Goal: Transaction & Acquisition: Book appointment/travel/reservation

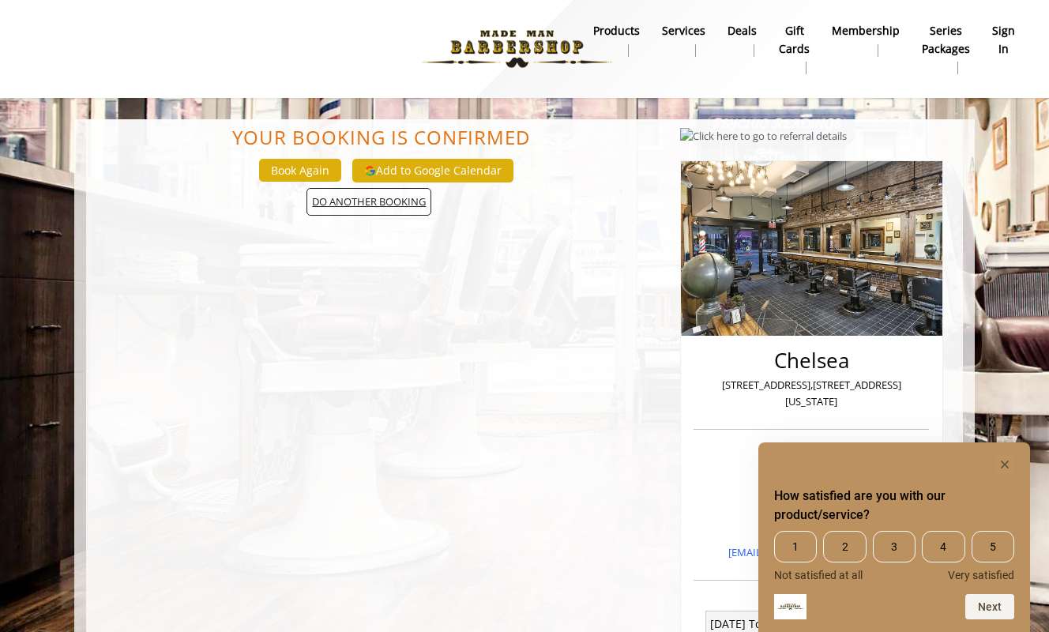
click at [363, 201] on span "DO ANOTHER BOOKING" at bounding box center [368, 202] width 125 height 28
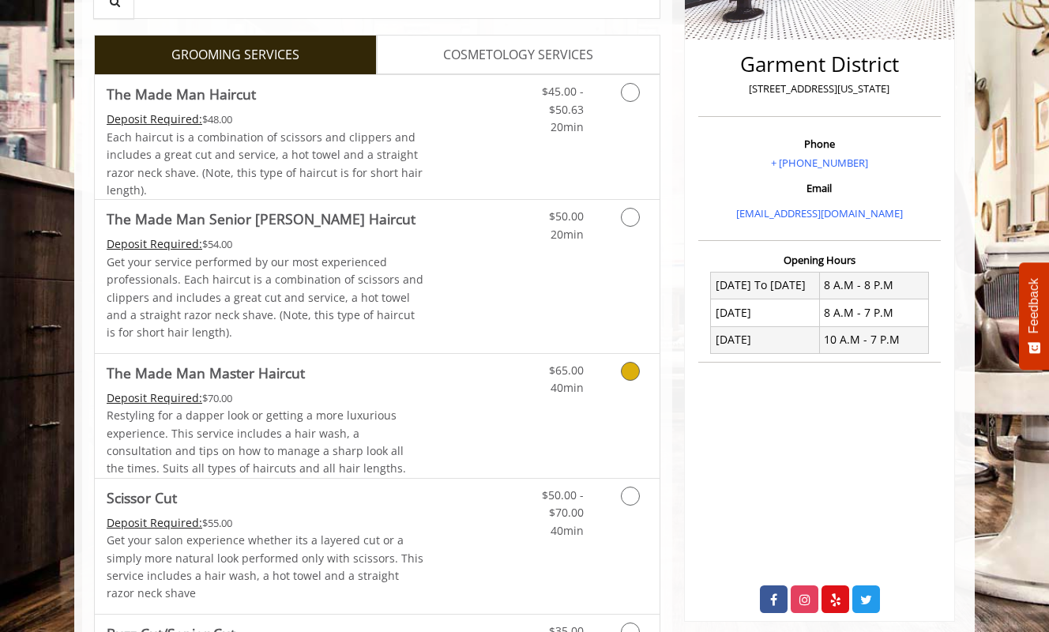
scroll to position [363, 0]
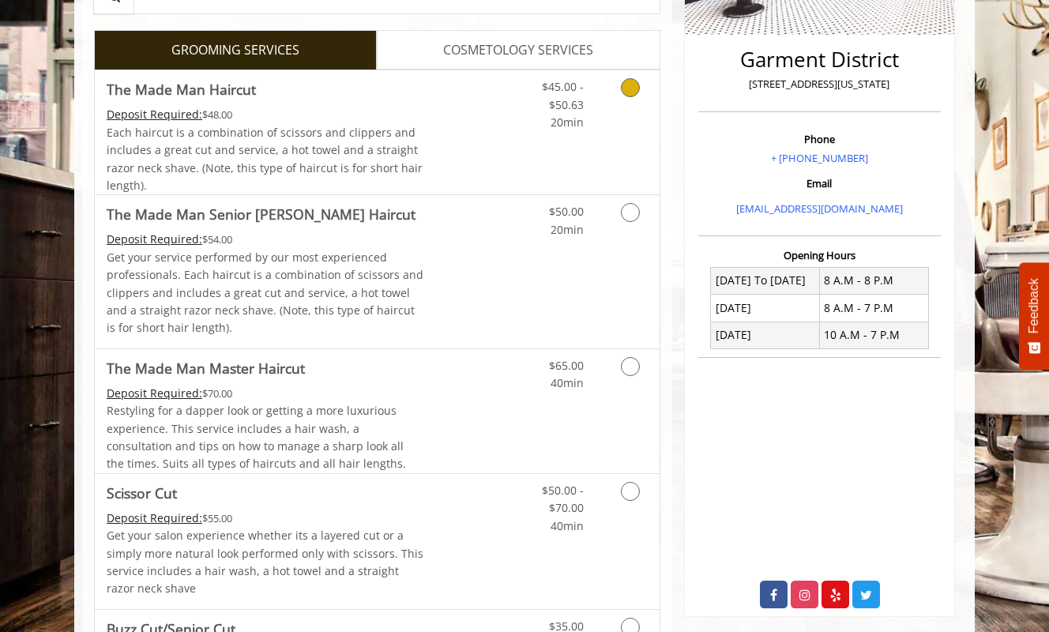
click at [629, 82] on icon "Grooming services" at bounding box center [630, 87] width 19 height 19
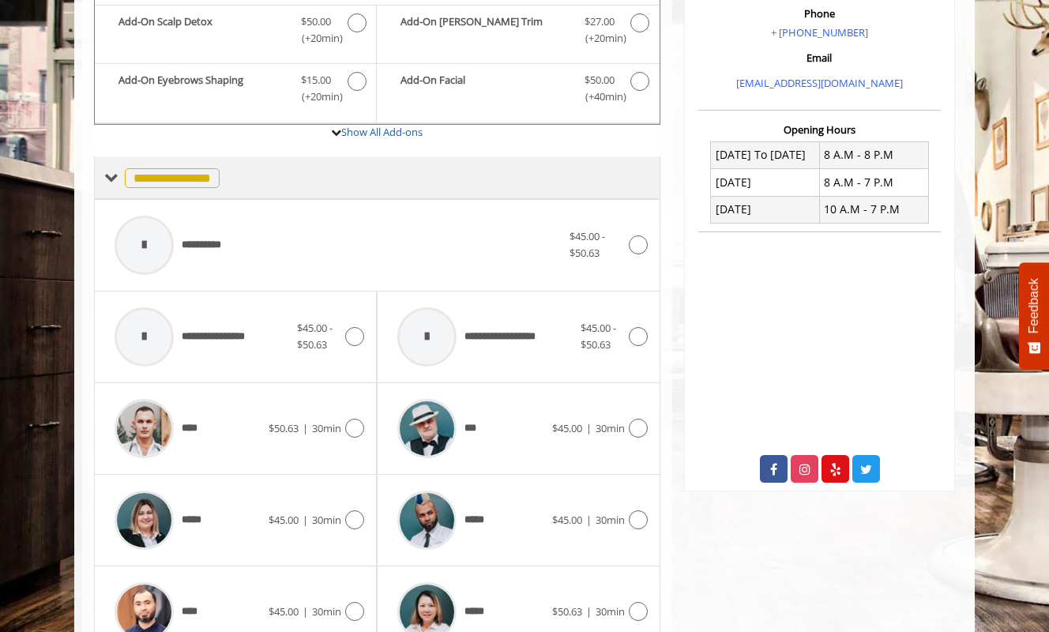
scroll to position [498, 0]
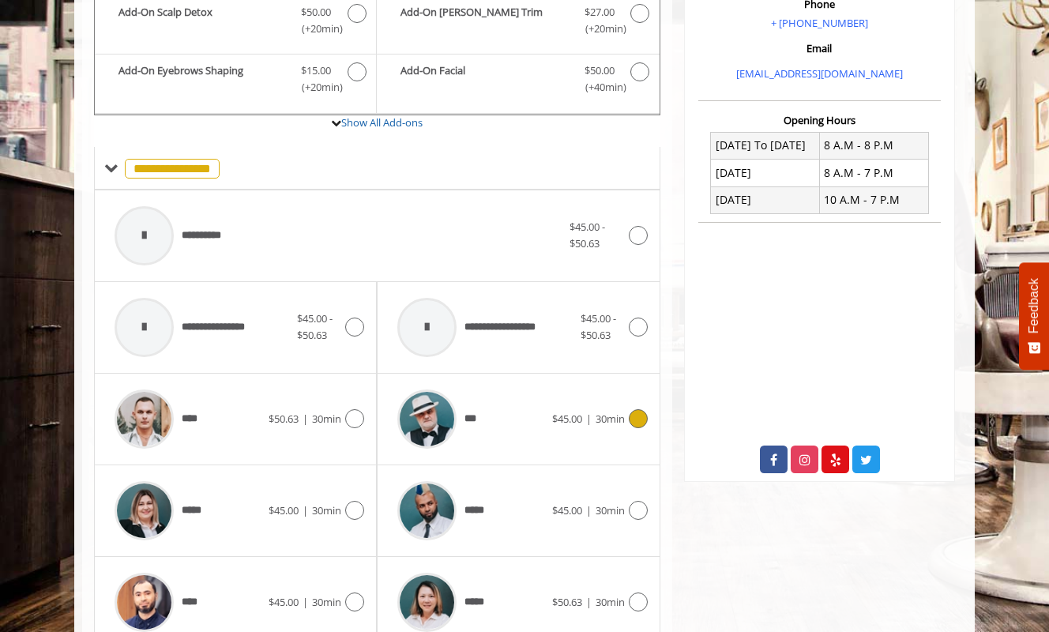
click at [637, 412] on icon at bounding box center [638, 418] width 19 height 19
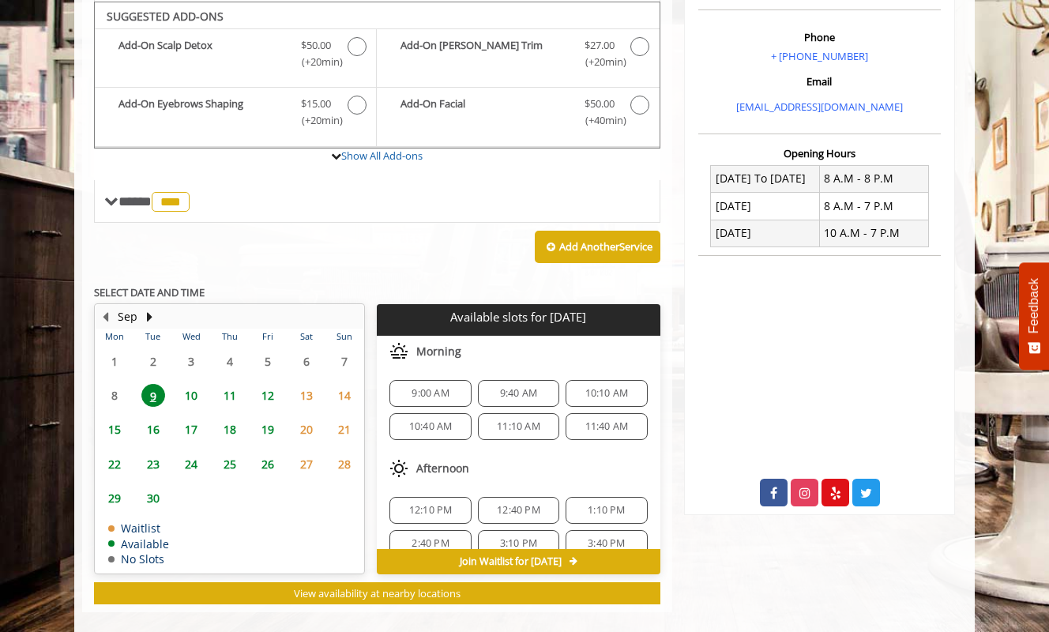
scroll to position [464, 0]
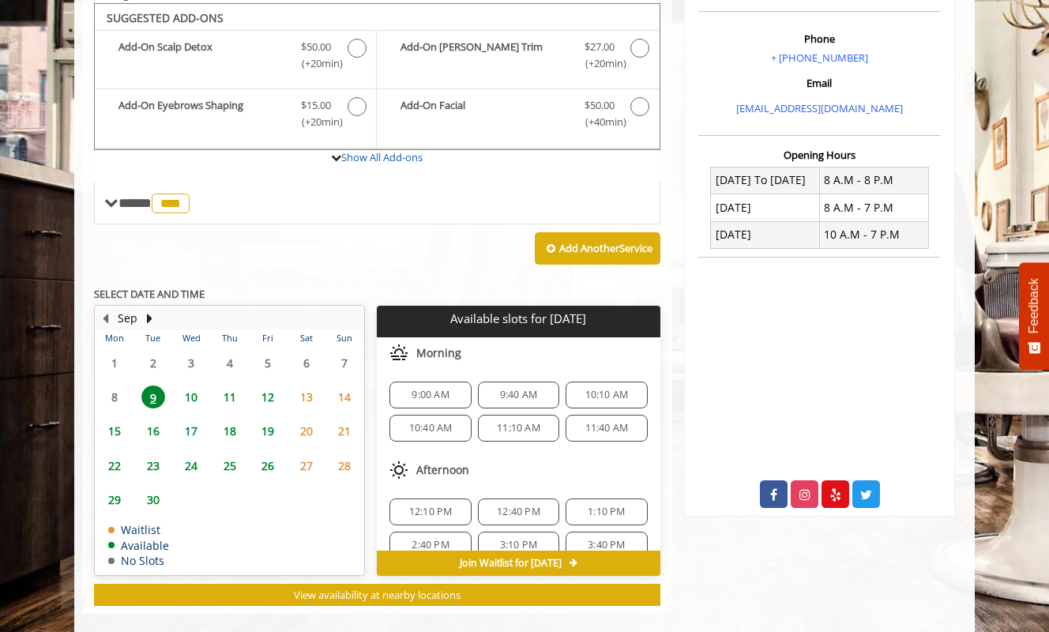
click at [441, 389] on span "9:00 AM" at bounding box center [429, 395] width 37 height 13
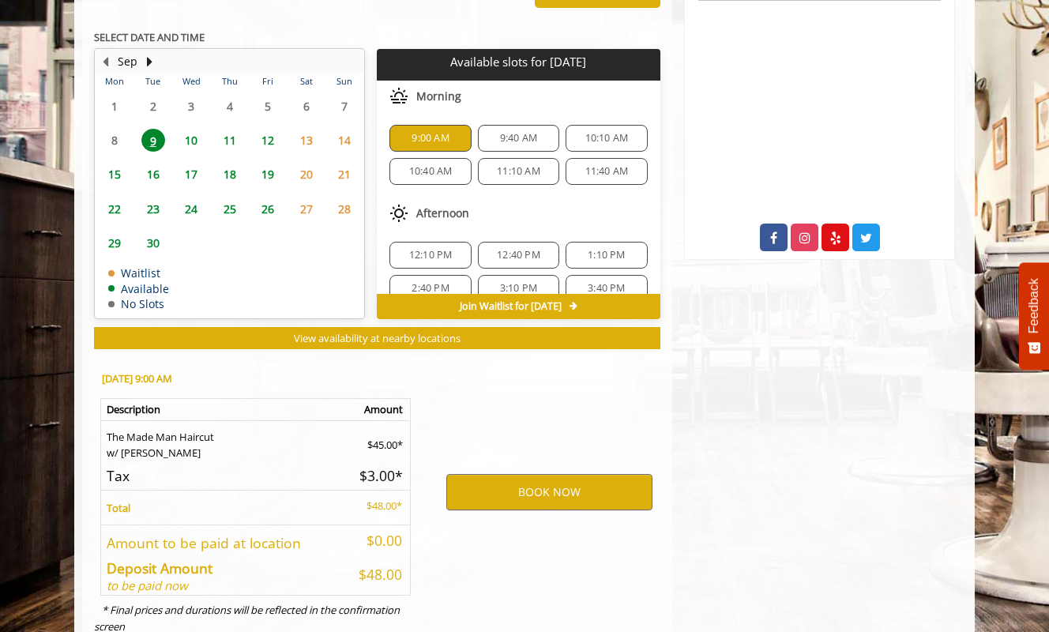
scroll to position [758, 0]
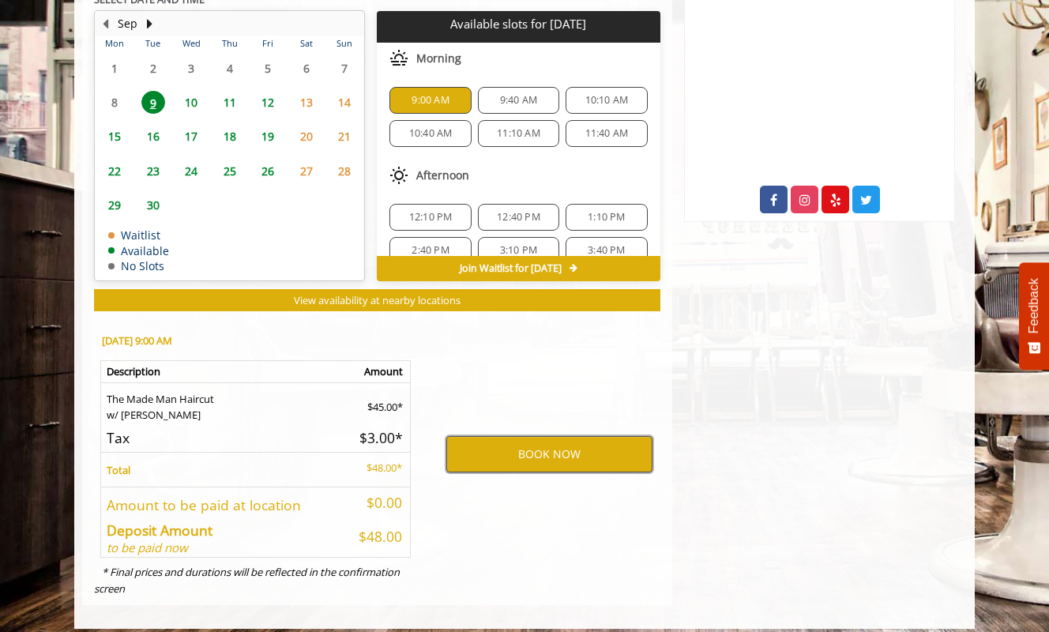
click at [516, 452] on button "BOOK NOW" at bounding box center [549, 454] width 206 height 36
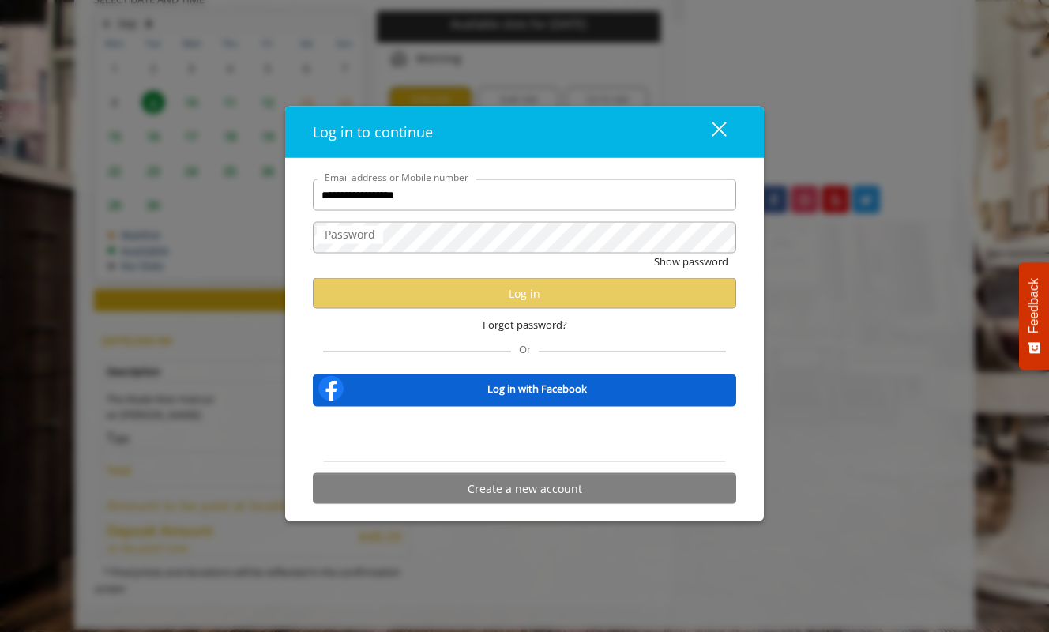
type input "**********"
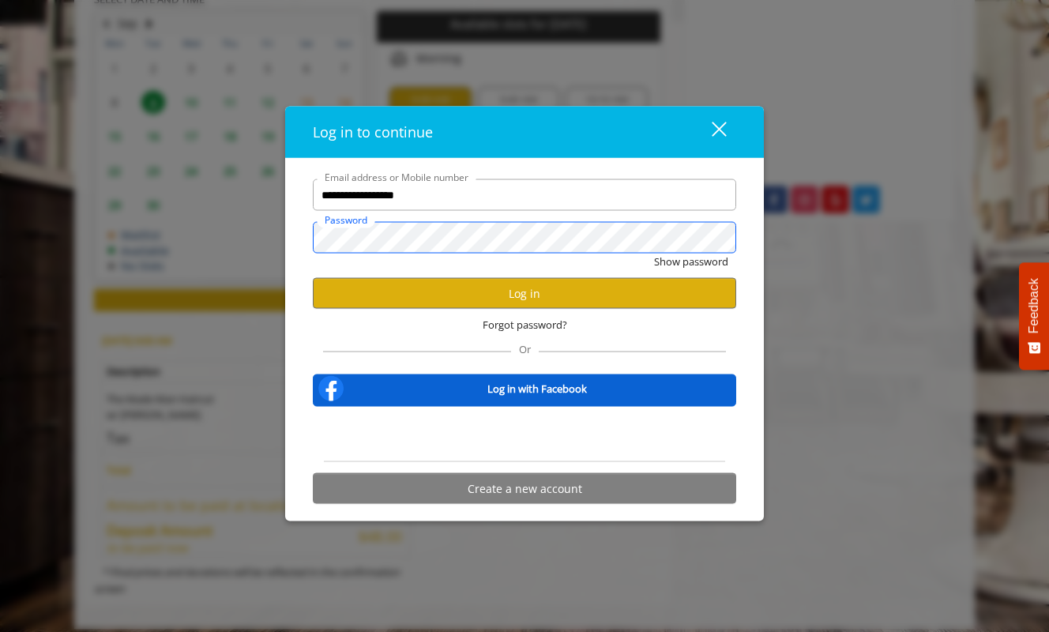
click at [690, 261] on button "Show password" at bounding box center [691, 261] width 74 height 17
click at [489, 292] on button "Log in" at bounding box center [524, 293] width 423 height 31
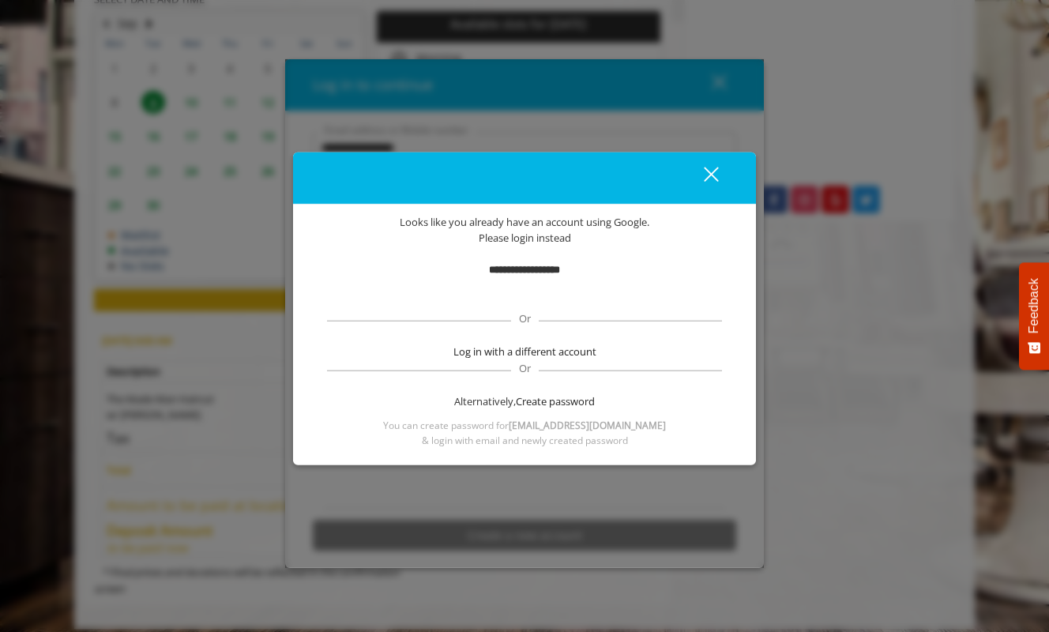
click at [558, 291] on div "Sign in with Google. Opens in new tab" at bounding box center [524, 294] width 157 height 35
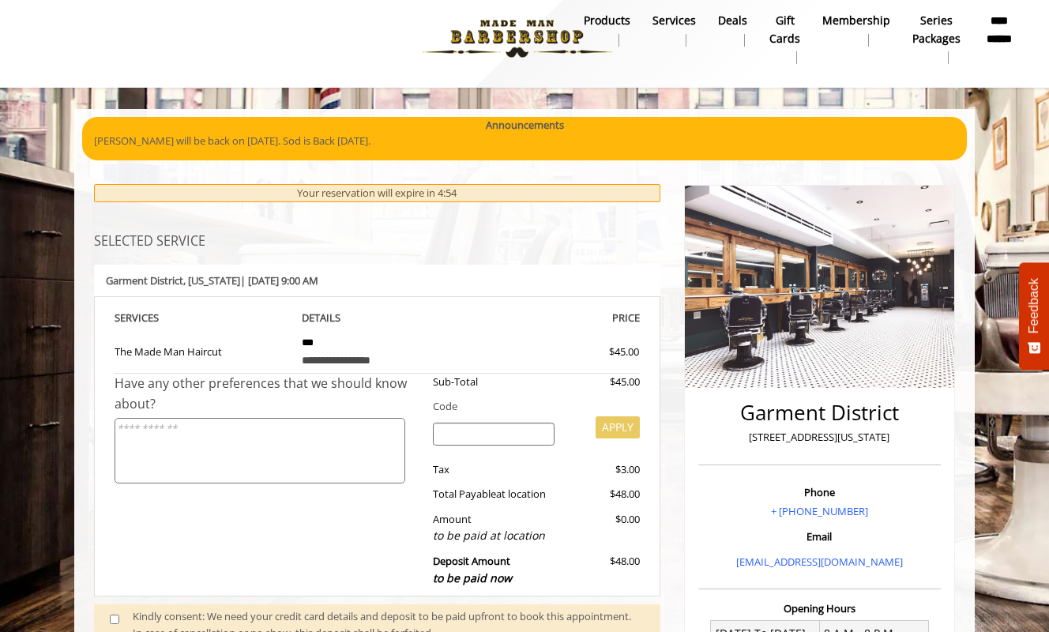
scroll to position [116, 0]
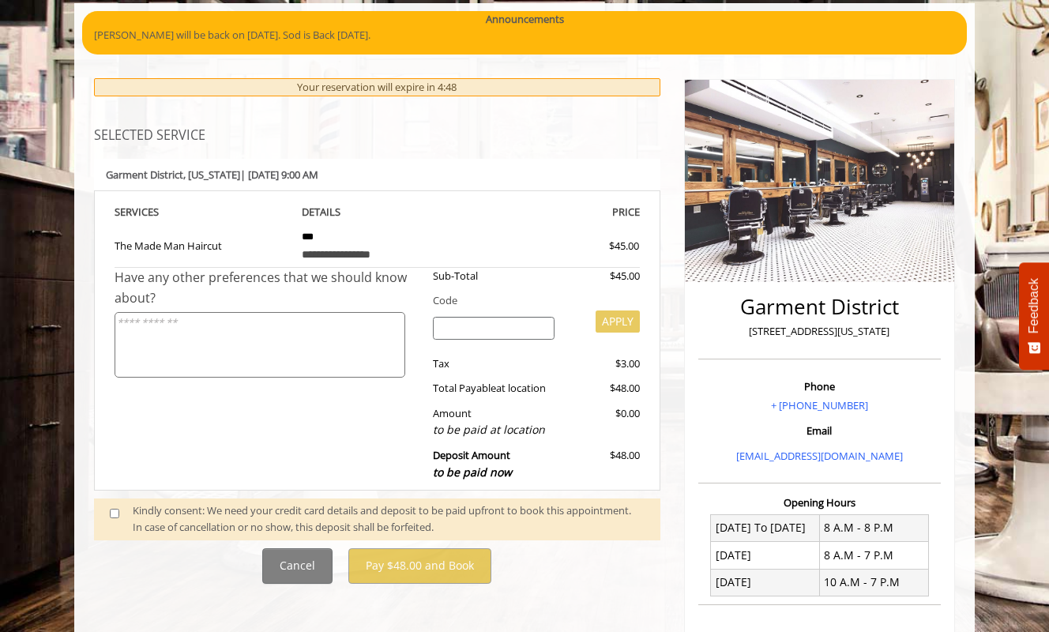
click at [242, 502] on div "Kindly consent: We need your credit card details and deposit to be paid upfront…" at bounding box center [389, 518] width 512 height 33
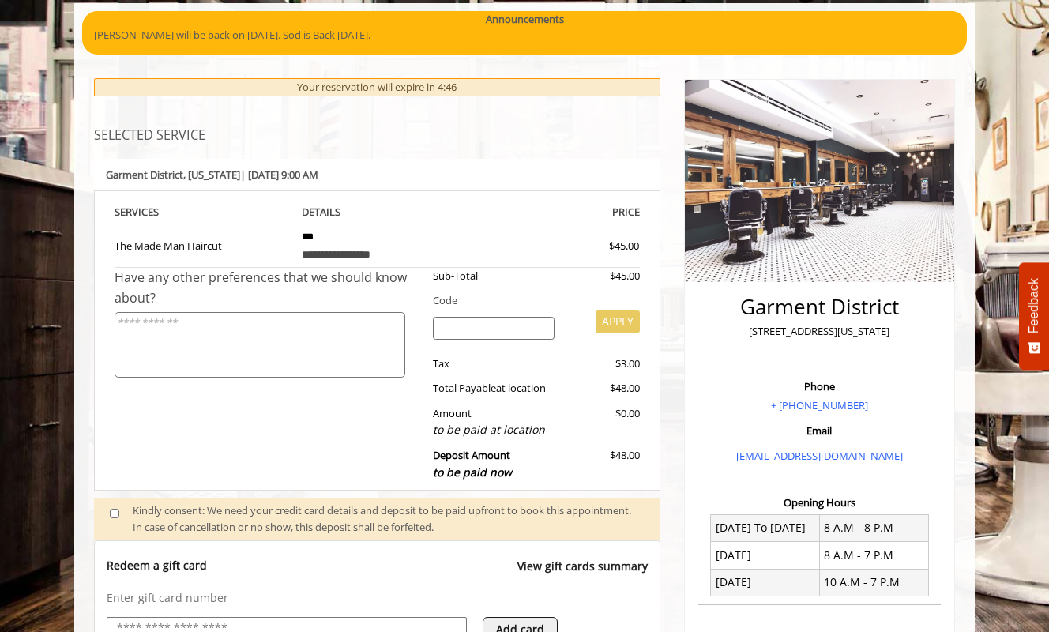
scroll to position [242, 0]
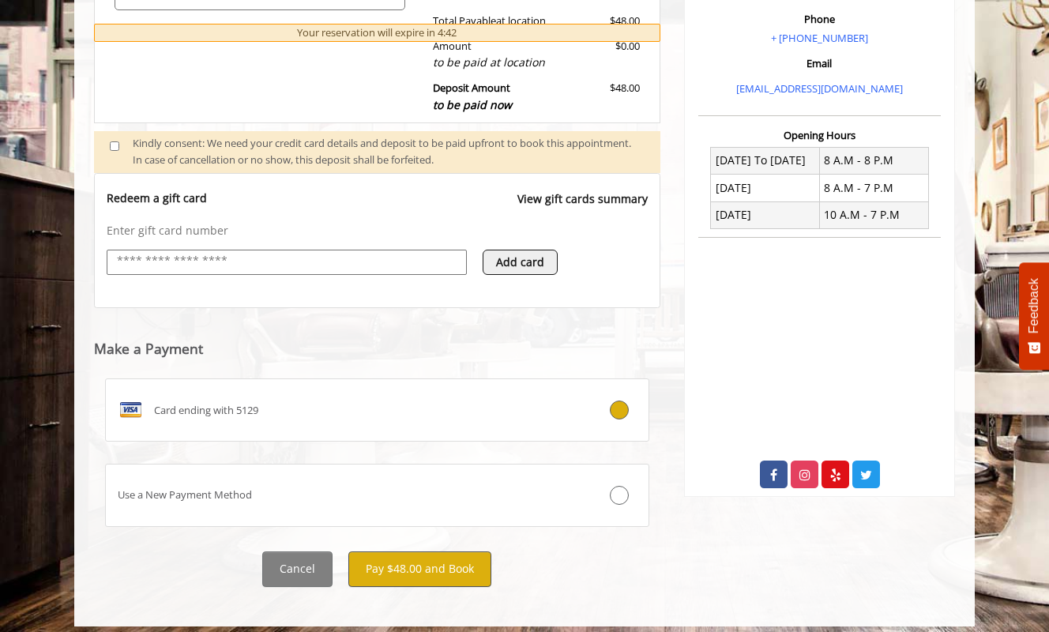
click at [419, 551] on button "Pay $48.00 and Book" at bounding box center [419, 569] width 143 height 36
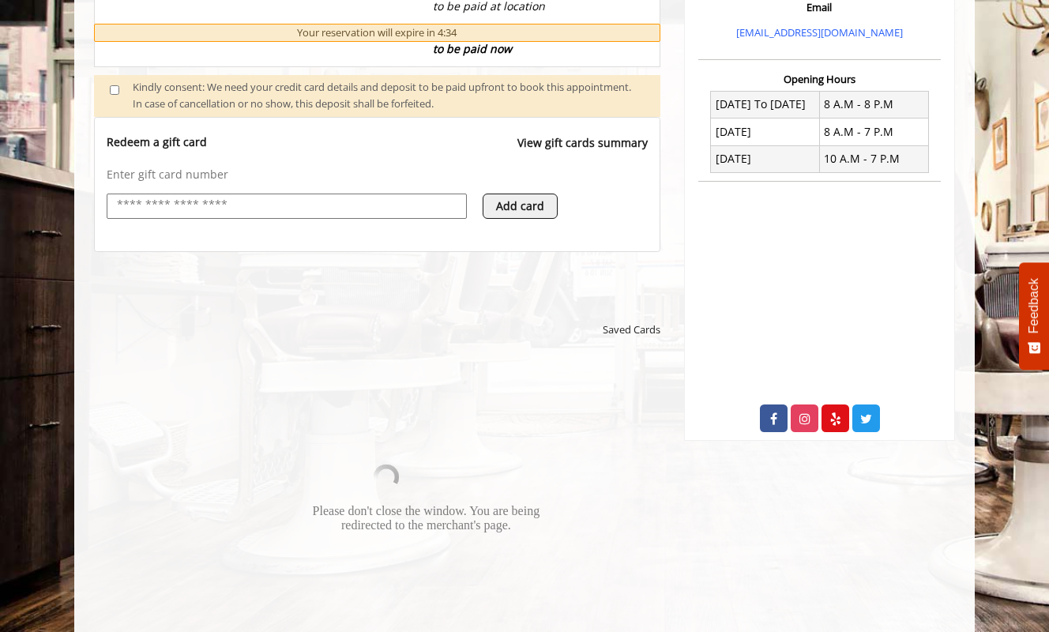
scroll to position [539, 0]
